Goal: Task Accomplishment & Management: Manage account settings

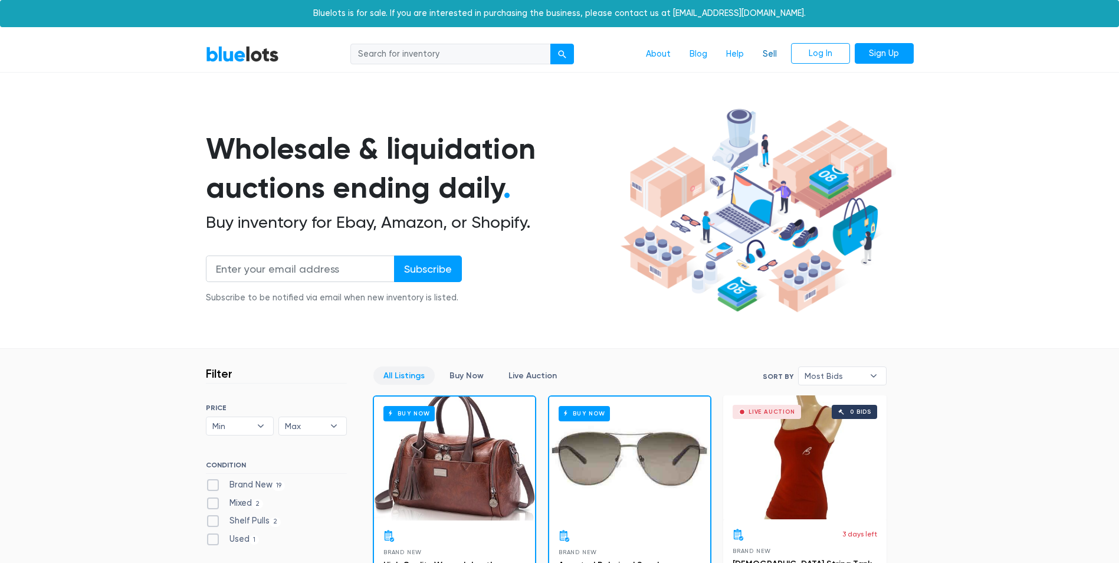
click at [762, 54] on link "Sell" at bounding box center [769, 54] width 33 height 22
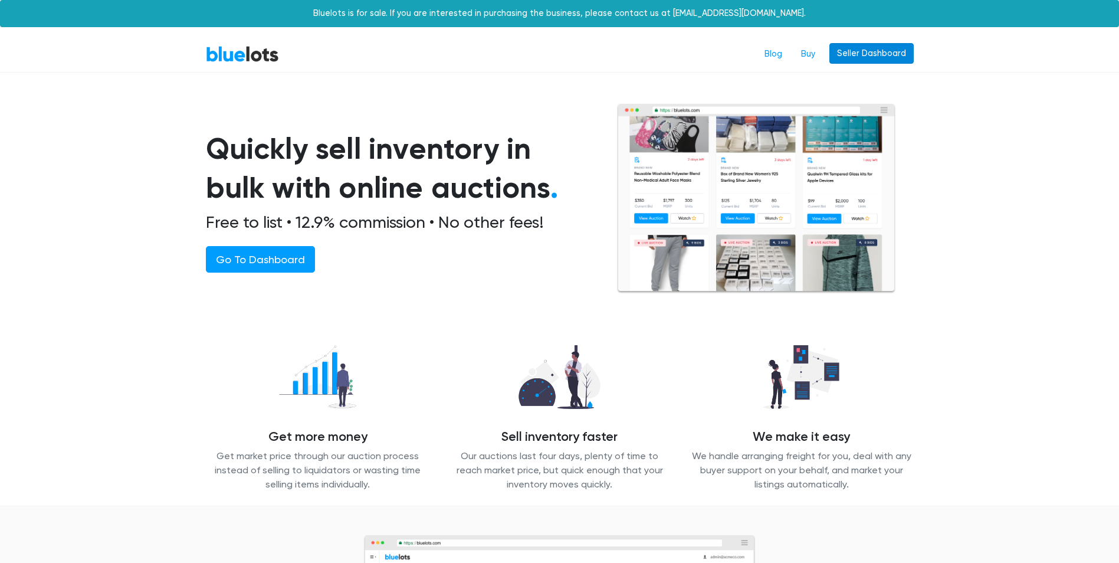
click at [862, 55] on link "Seller Dashboard" at bounding box center [871, 53] width 84 height 21
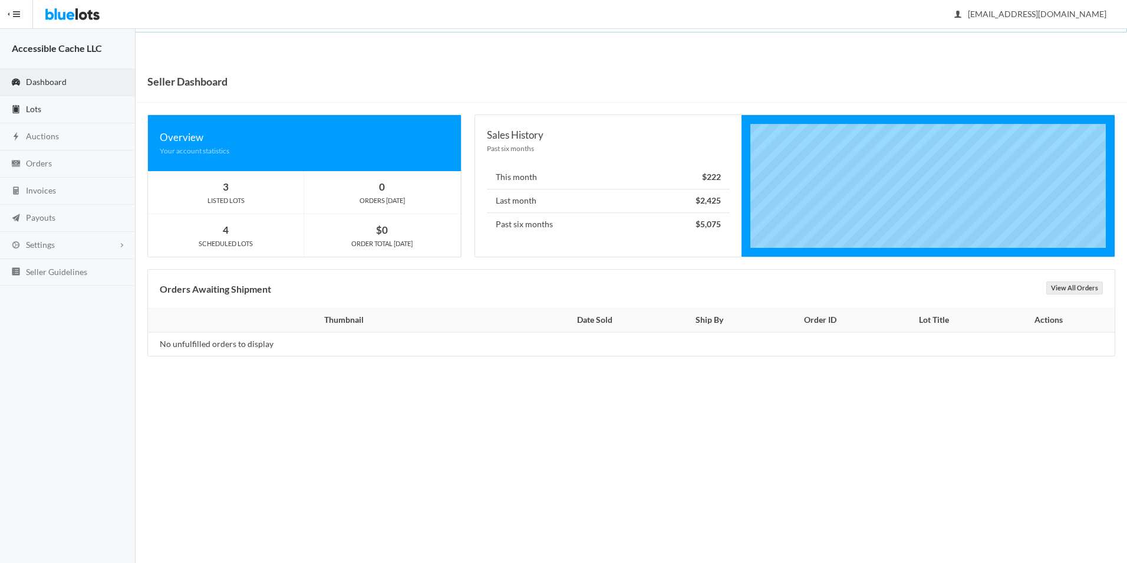
click at [34, 104] on span "Lots" at bounding box center [33, 109] width 15 height 10
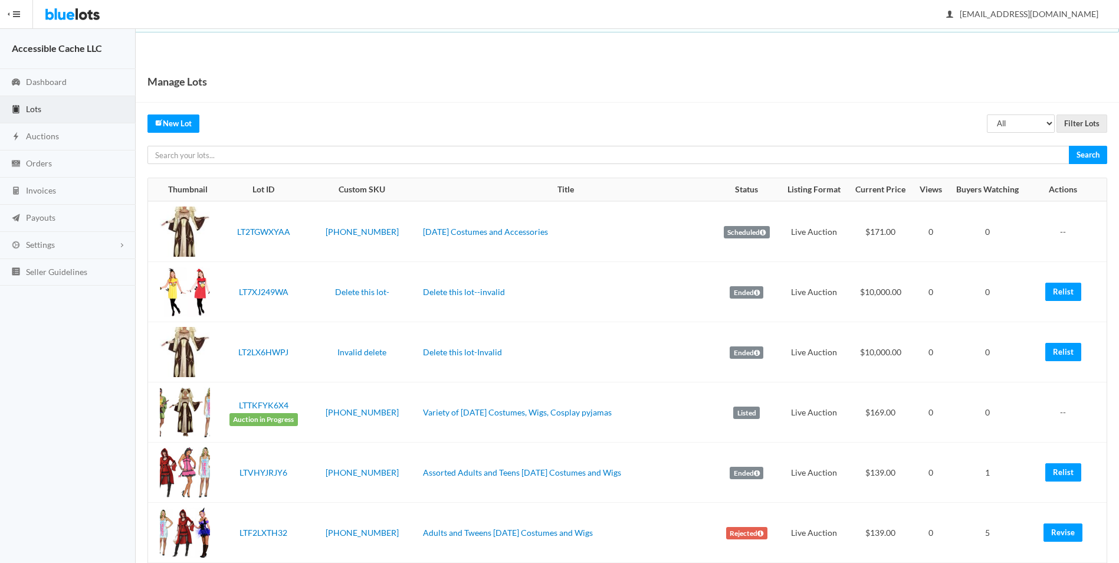
drag, startPoint x: 400, startPoint y: 234, endPoint x: 547, endPoint y: 242, distance: 147.1
click at [547, 242] on td "Halloween Costumes and Accessories" at bounding box center [565, 231] width 295 height 61
drag, startPoint x: 547, startPoint y: 242, endPoint x: 528, endPoint y: 231, distance: 22.3
copy link "Halloween Costumes and Accessories"
click at [418, 252] on td "Halloween Costumes and Accessories" at bounding box center [565, 231] width 295 height 61
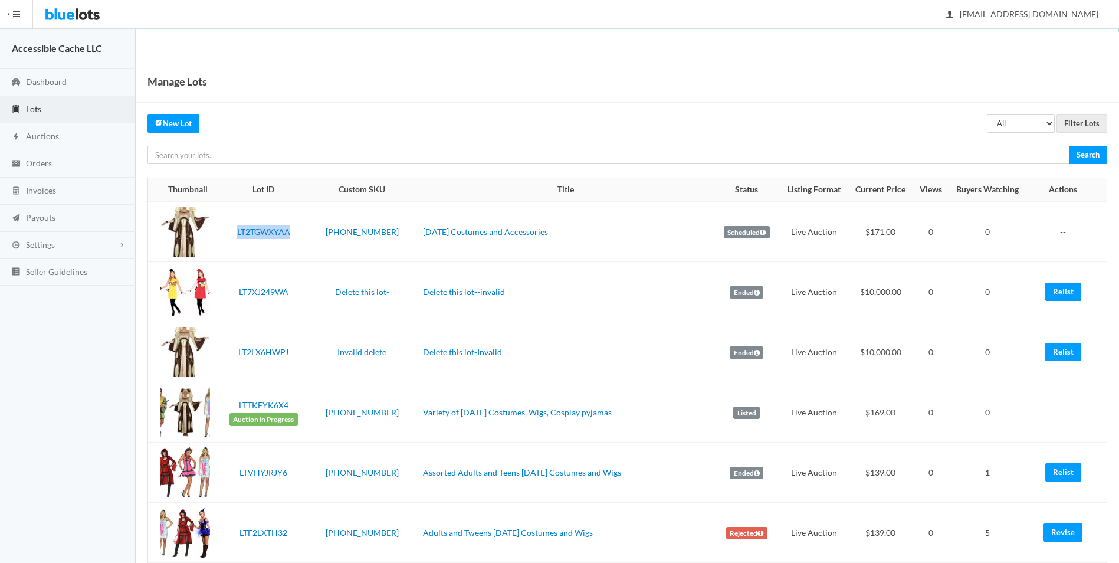
drag, startPoint x: 296, startPoint y: 229, endPoint x: 235, endPoint y: 228, distance: 61.3
click at [235, 228] on td "LT2TGWXYAA" at bounding box center [263, 231] width 85 height 61
drag, startPoint x: 235, startPoint y: 228, endPoint x: 259, endPoint y: 228, distance: 24.8
copy link "LT2TGWXYAA"
drag, startPoint x: 327, startPoint y: 228, endPoint x: 382, endPoint y: 228, distance: 55.4
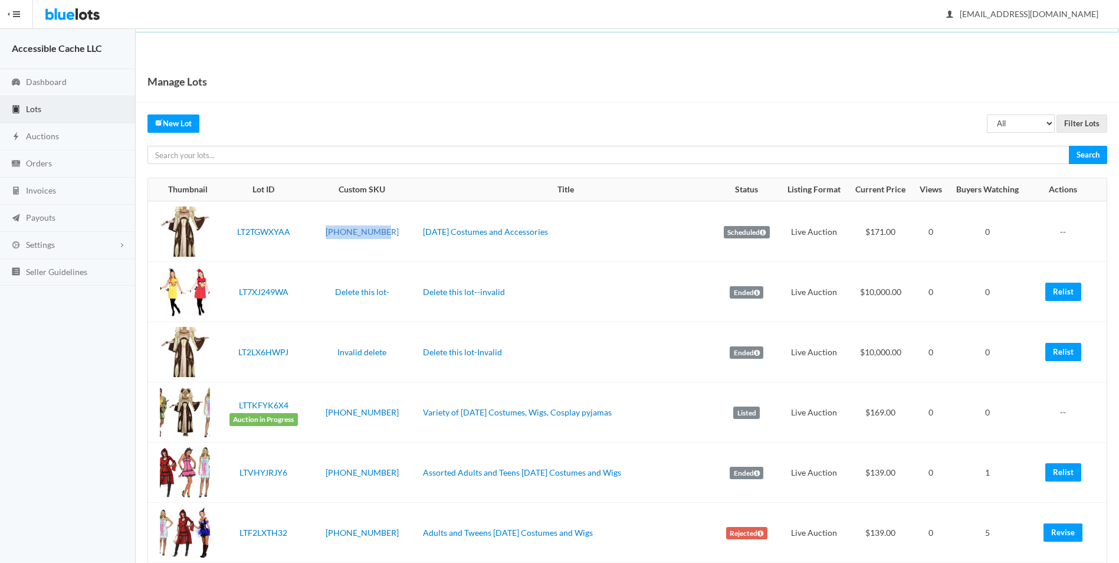
click at [382, 228] on td "2509-36-1016" at bounding box center [362, 231] width 112 height 61
copy link "2509-36-1016"
